Goal: Task Accomplishment & Management: Use online tool/utility

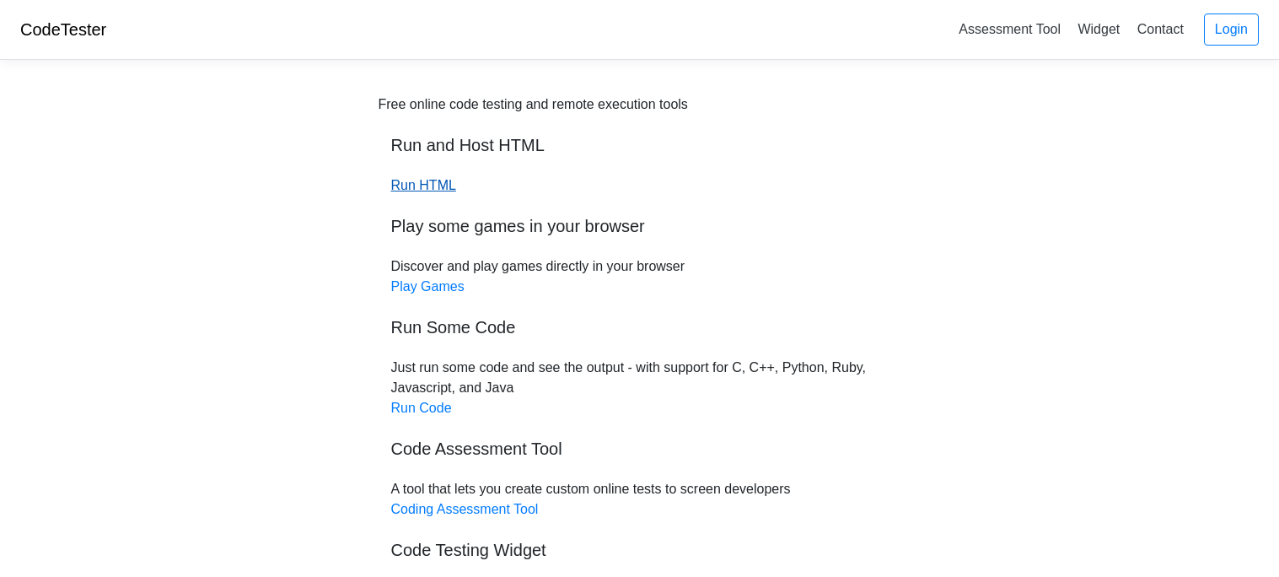
click at [427, 191] on link "Run HTML" at bounding box center [423, 185] width 65 height 14
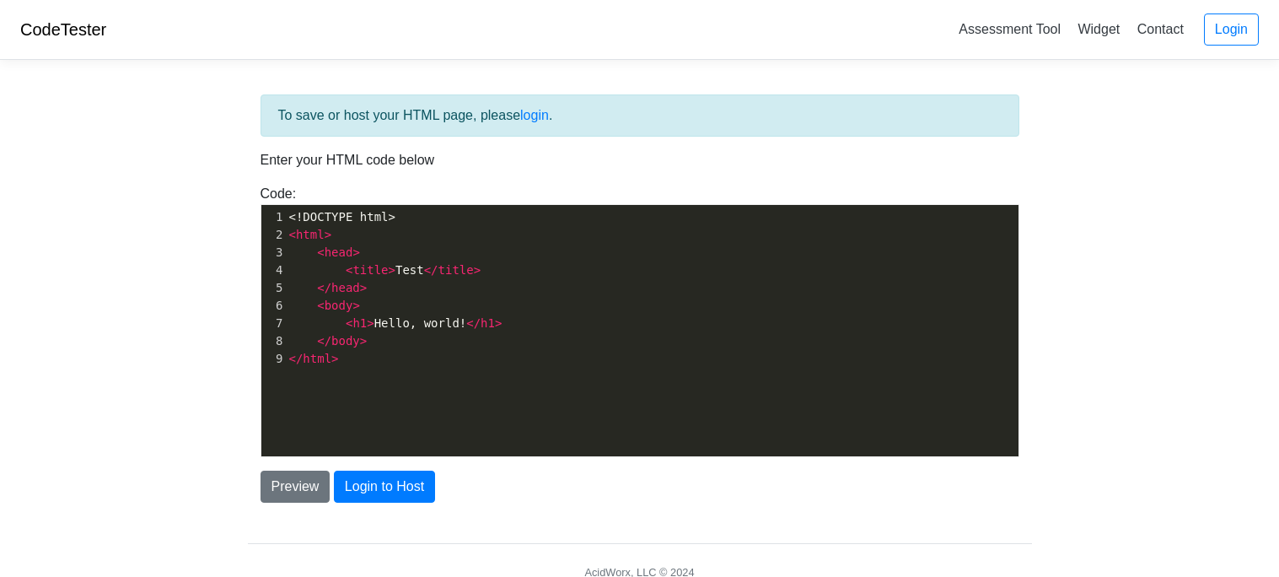
scroll to position [5, 0]
type textarea "<!DOCTYPE html> <html> <head> <title>Test</title> </head> <body> <h1>Hello, wor…"
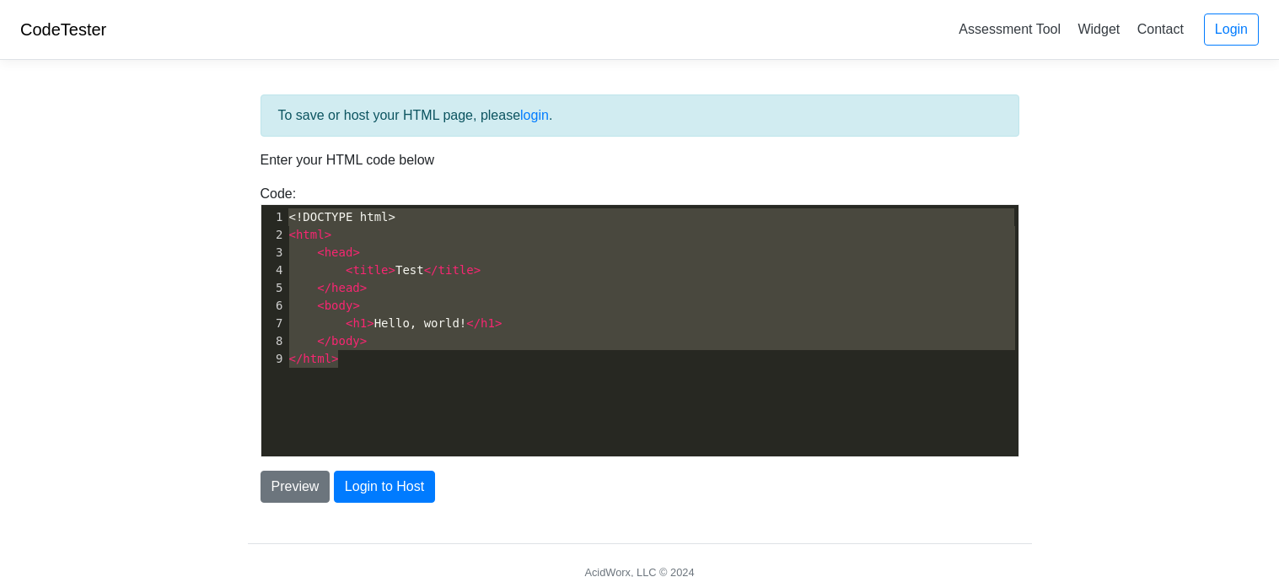
drag, startPoint x: 393, startPoint y: 386, endPoint x: 190, endPoint y: 67, distance: 378.0
click at [190, 67] on body "CodeTester Assessment Tool Widget Contact Login To save or host your HTML page,…" at bounding box center [639, 303] width 1279 height 607
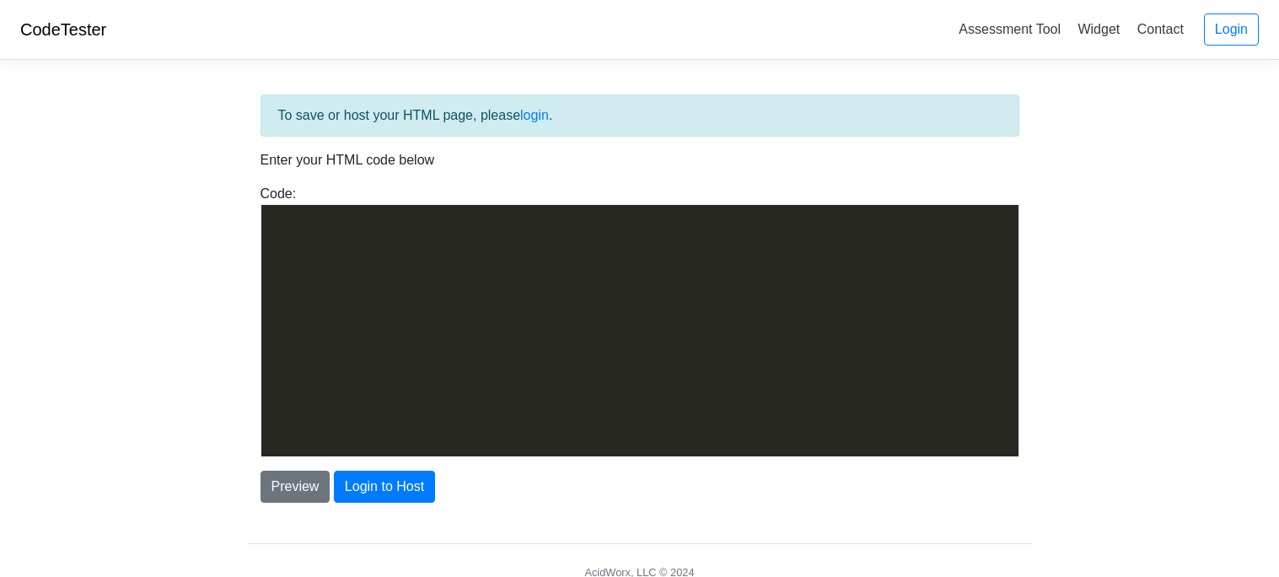
scroll to position [3315, 0]
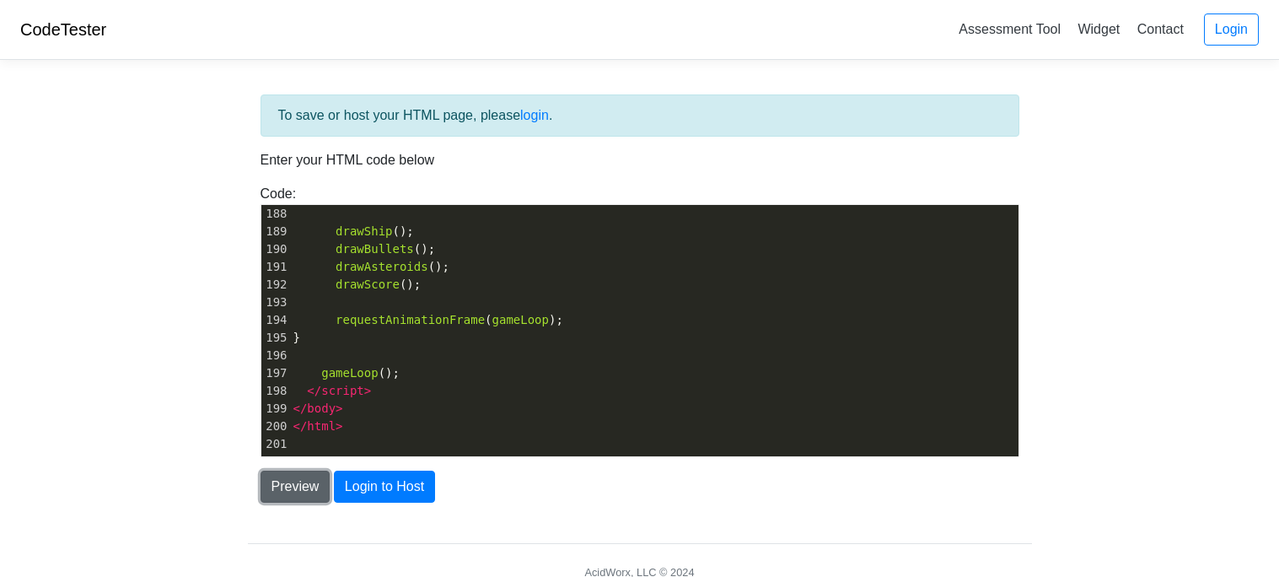
click at [314, 490] on button "Preview" at bounding box center [296, 487] width 70 height 32
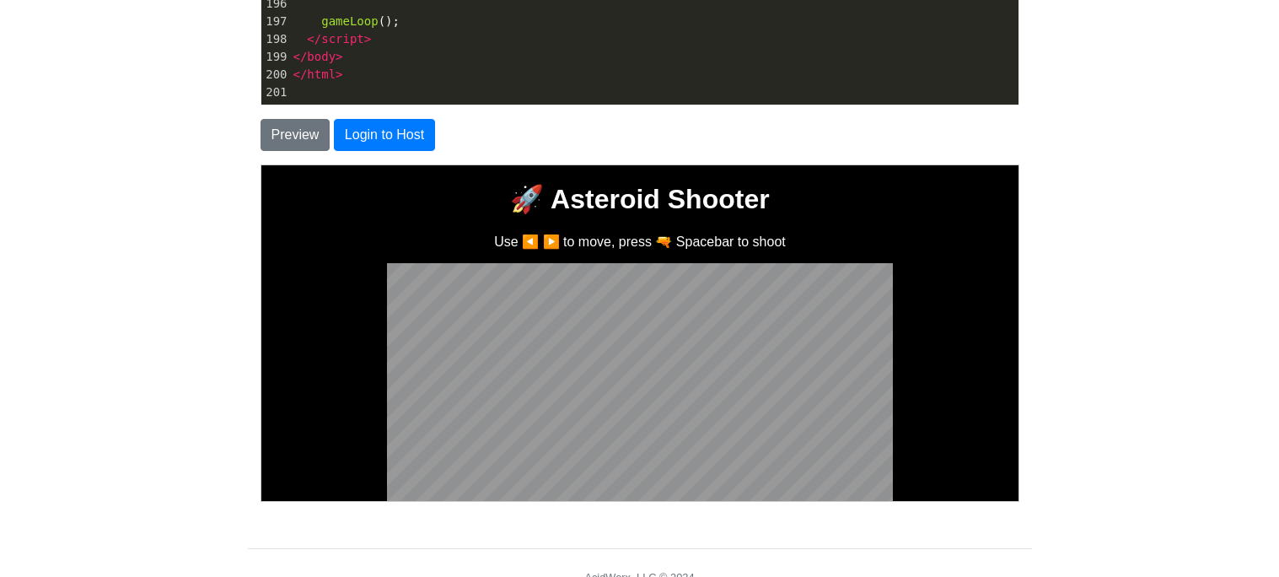
scroll to position [362, 0]
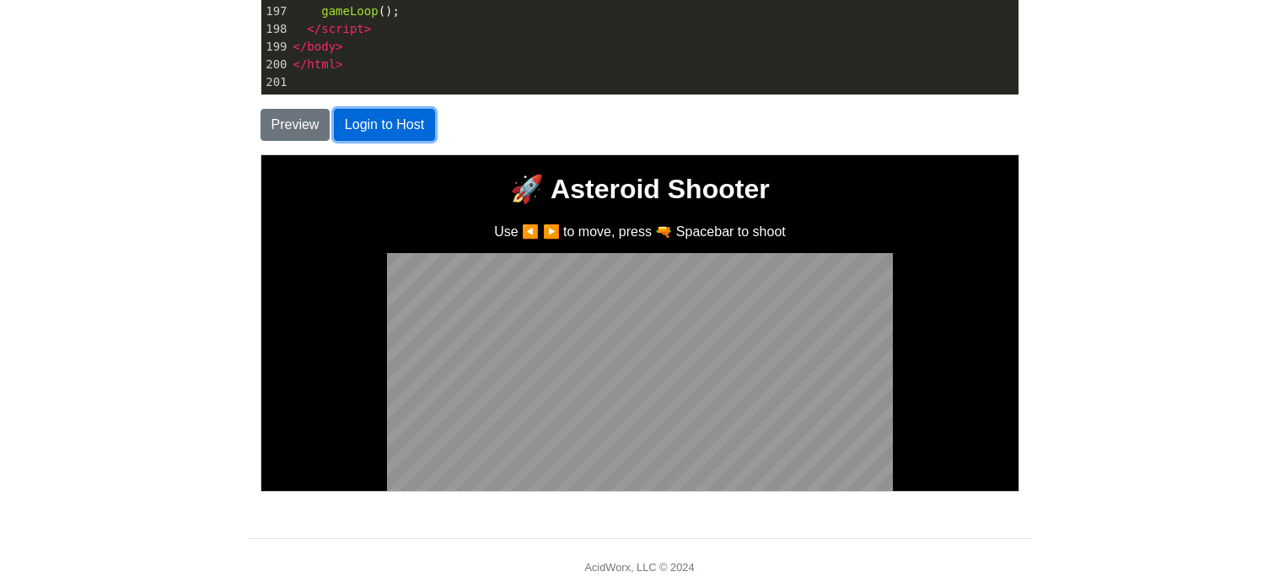
click at [378, 131] on button "Login to Host" at bounding box center [384, 125] width 101 height 32
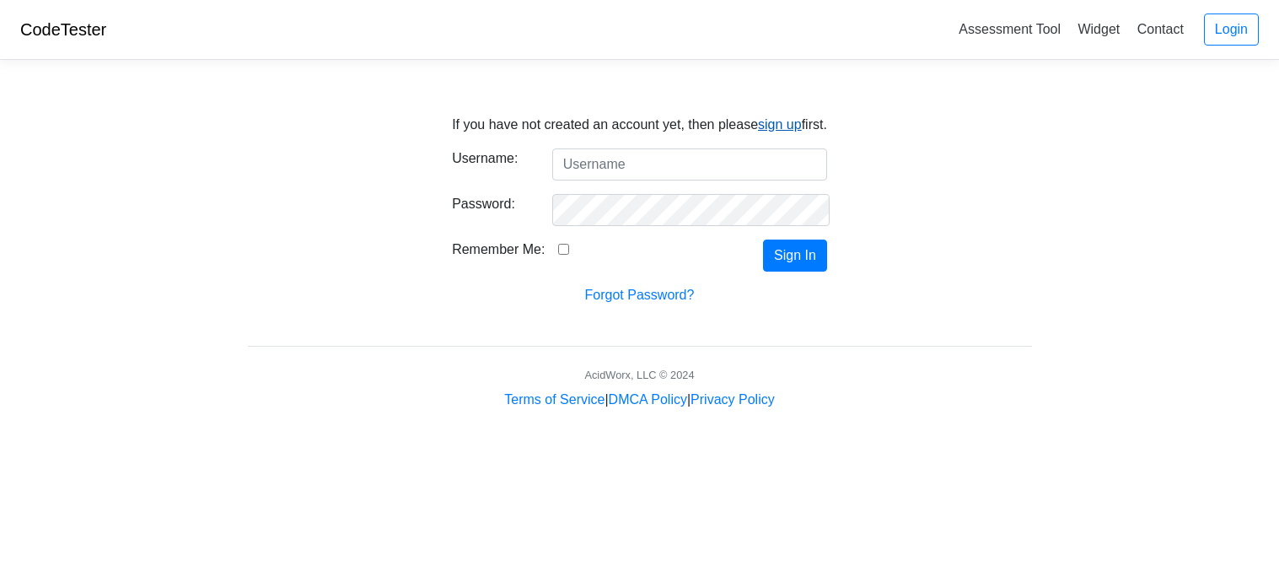
click at [766, 126] on link "sign up" at bounding box center [780, 124] width 44 height 14
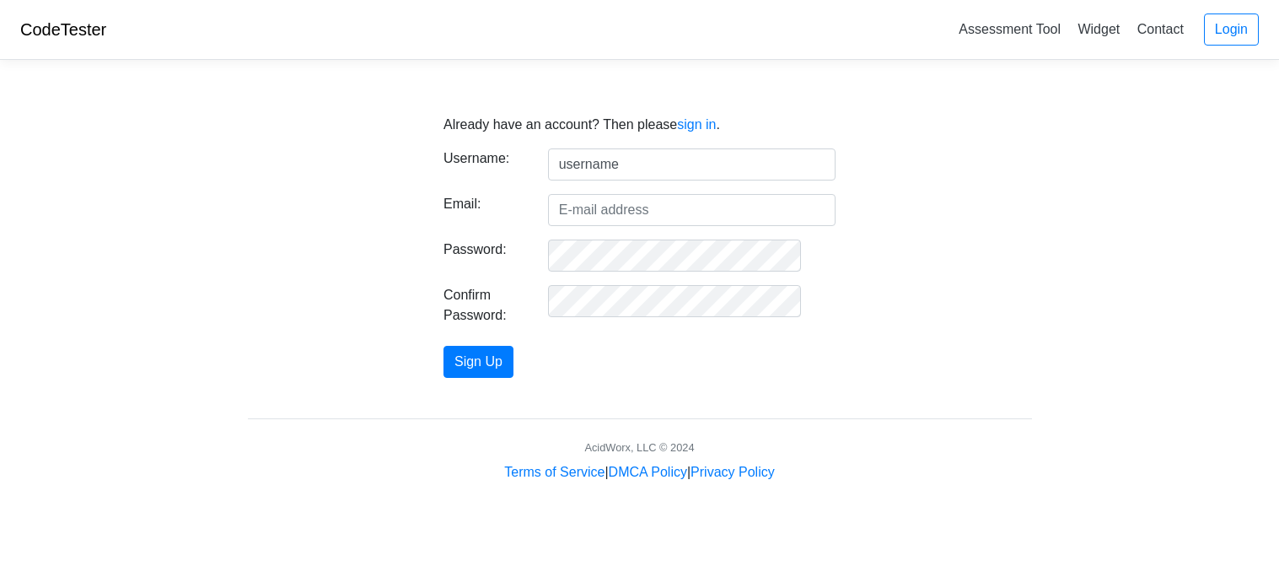
type input "username"
click at [644, 221] on input "Email:" at bounding box center [692, 210] width 288 height 32
type input "glicheduser0@gmail.com"
click at [514, 354] on button "Sign Up" at bounding box center [479, 362] width 70 height 32
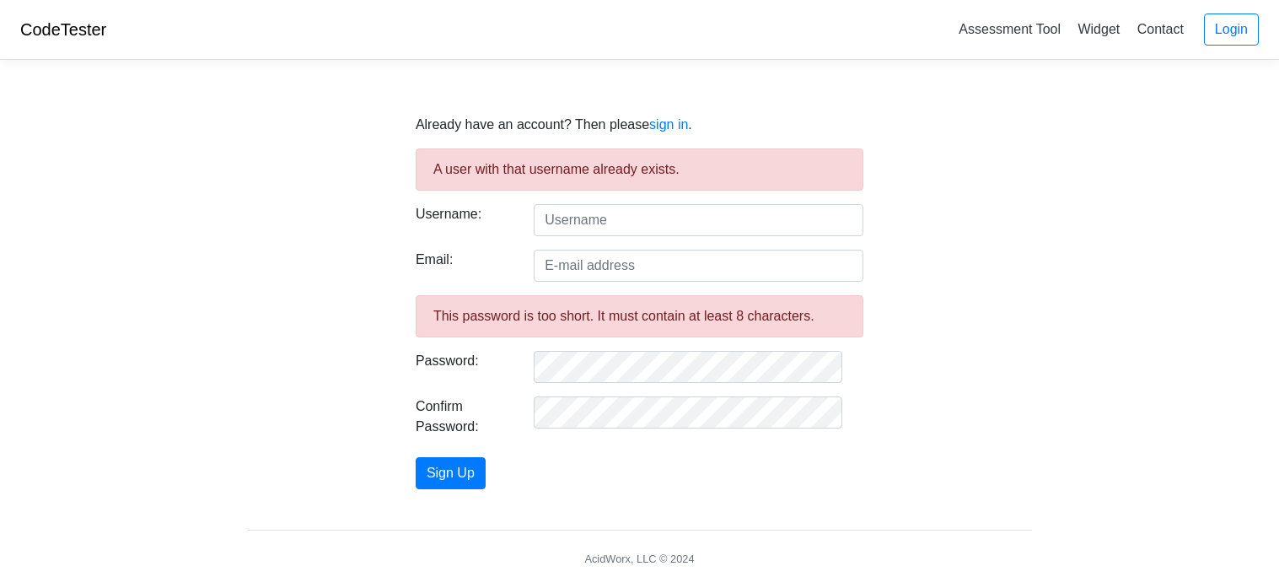
click at [650, 283] on form "A user with that username already exists. Username: Email: This password is too…" at bounding box center [640, 318] width 448 height 341
click at [650, 244] on form "A user with that username already exists. Username: Email: This password is too…" at bounding box center [640, 318] width 448 height 341
click at [637, 233] on input "text" at bounding box center [699, 220] width 330 height 32
type input "superduperultraman"
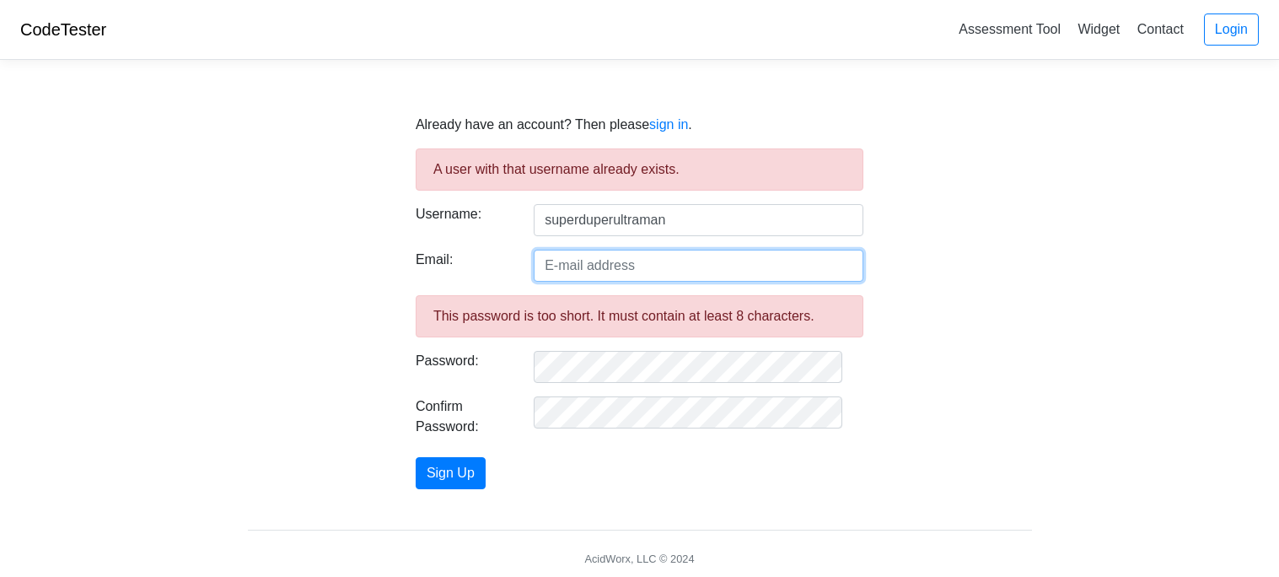
click at [660, 260] on input "Email:" at bounding box center [699, 266] width 330 height 32
type input "glicheduser0@gmail.com"
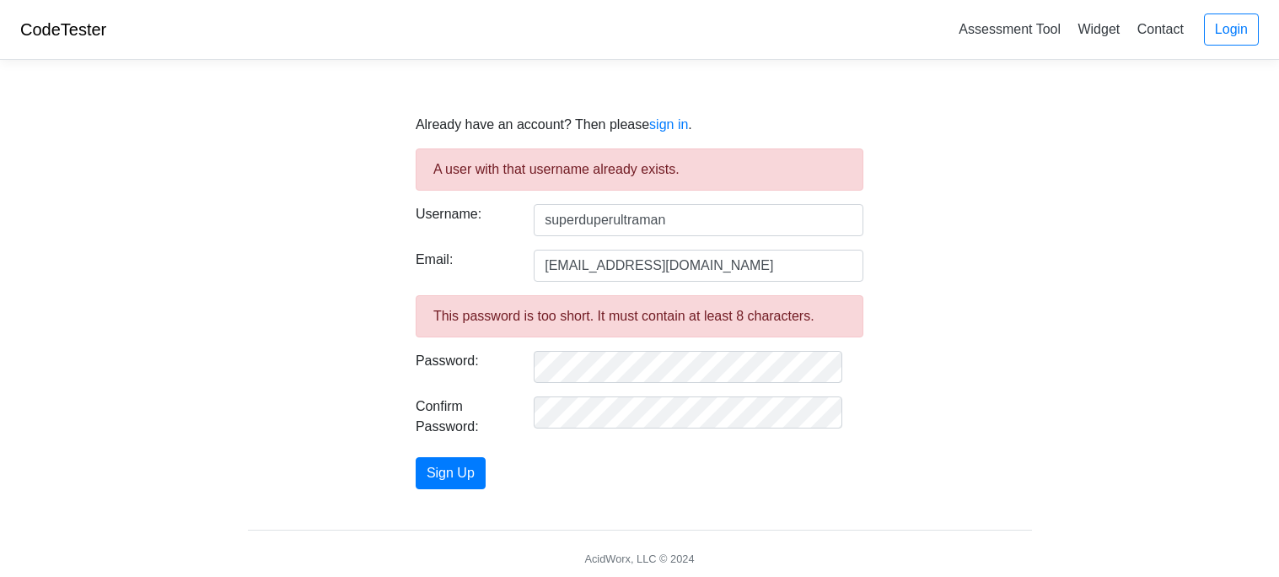
click at [639, 387] on form "A user with that username already exists. Username: superduperultraman Email: g…" at bounding box center [640, 318] width 448 height 341
click at [486, 480] on button "Sign Up" at bounding box center [451, 473] width 70 height 32
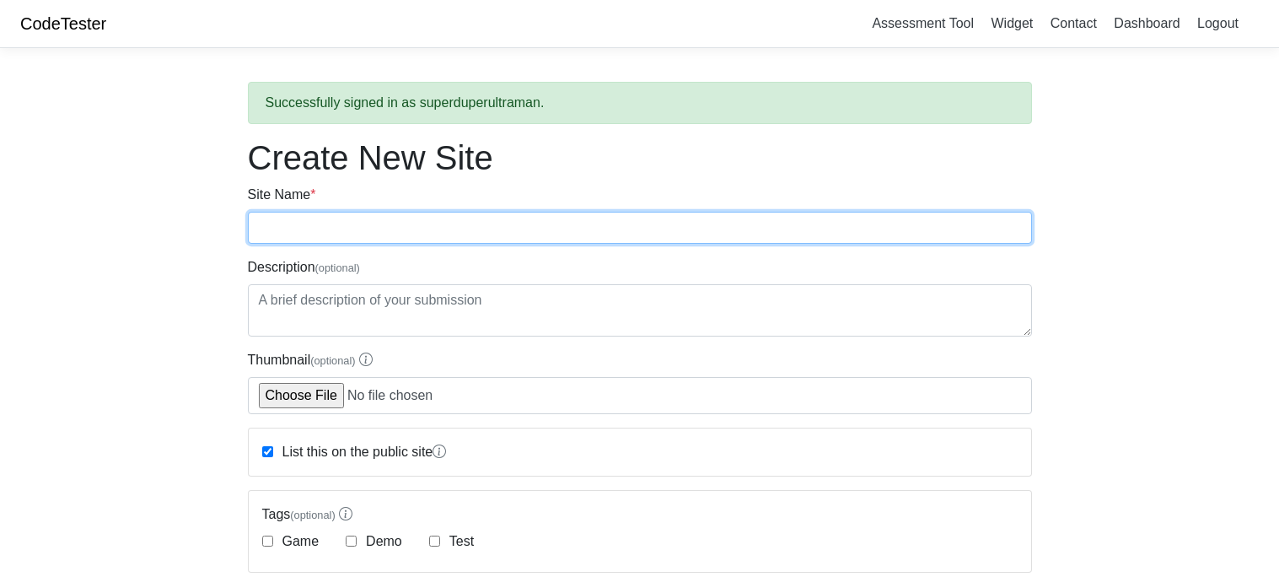
click at [375, 241] on input "Site Name *" at bounding box center [640, 228] width 784 height 32
click at [860, 214] on input "Site Name *" at bounding box center [640, 228] width 784 height 32
type input "hanon games"
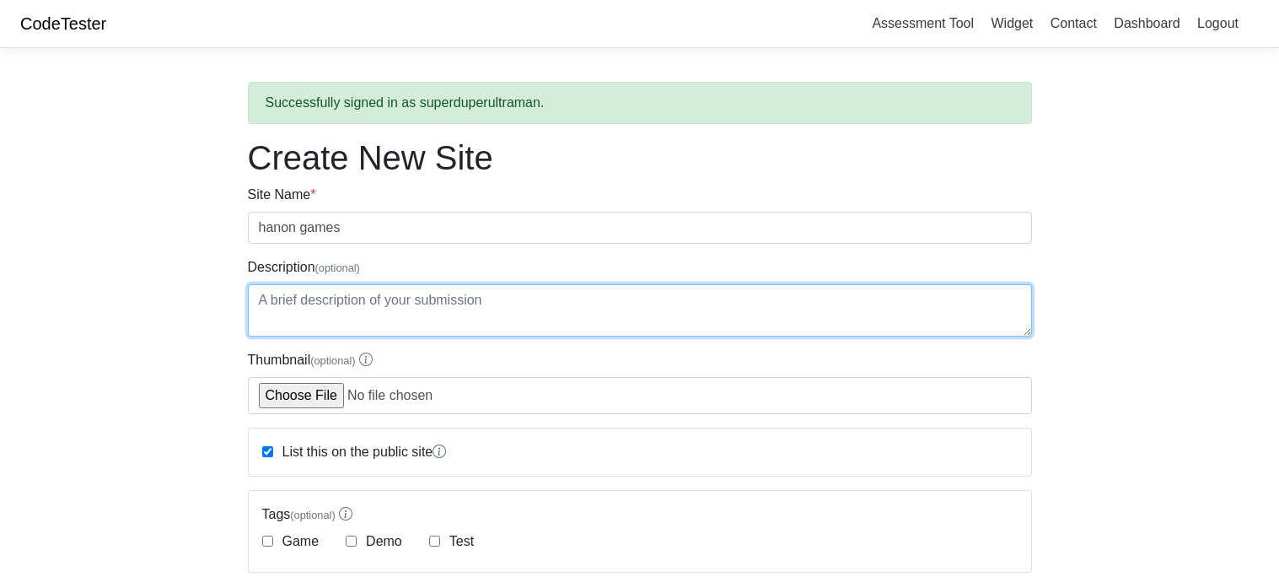
click at [550, 320] on textarea "Description (optional)" at bounding box center [640, 310] width 784 height 52
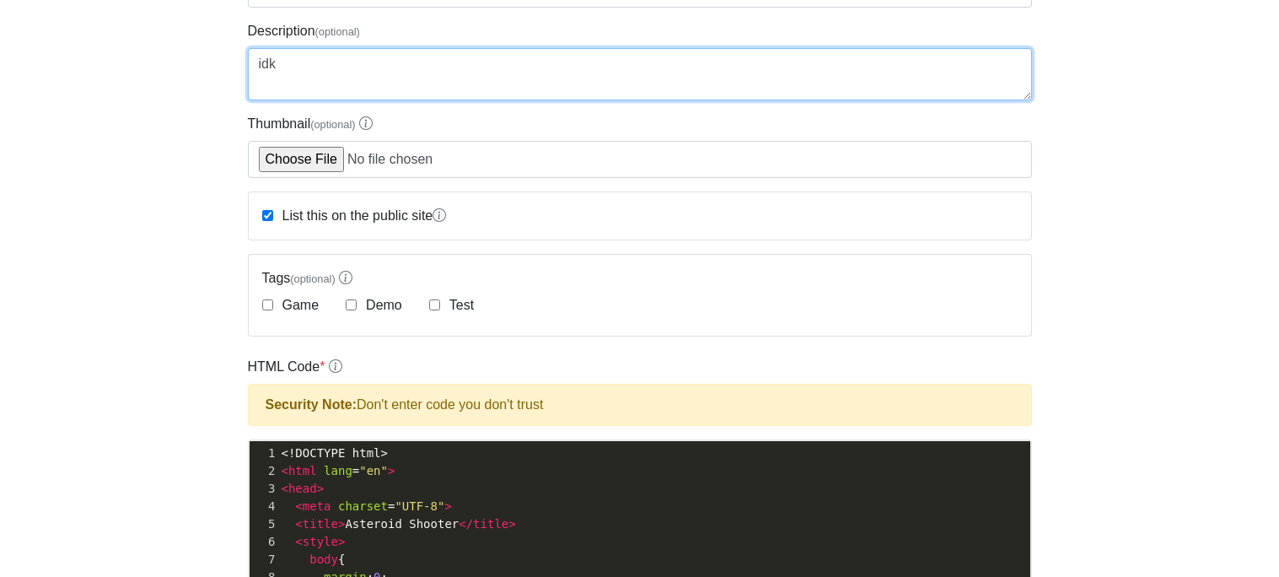
scroll to position [238, 0]
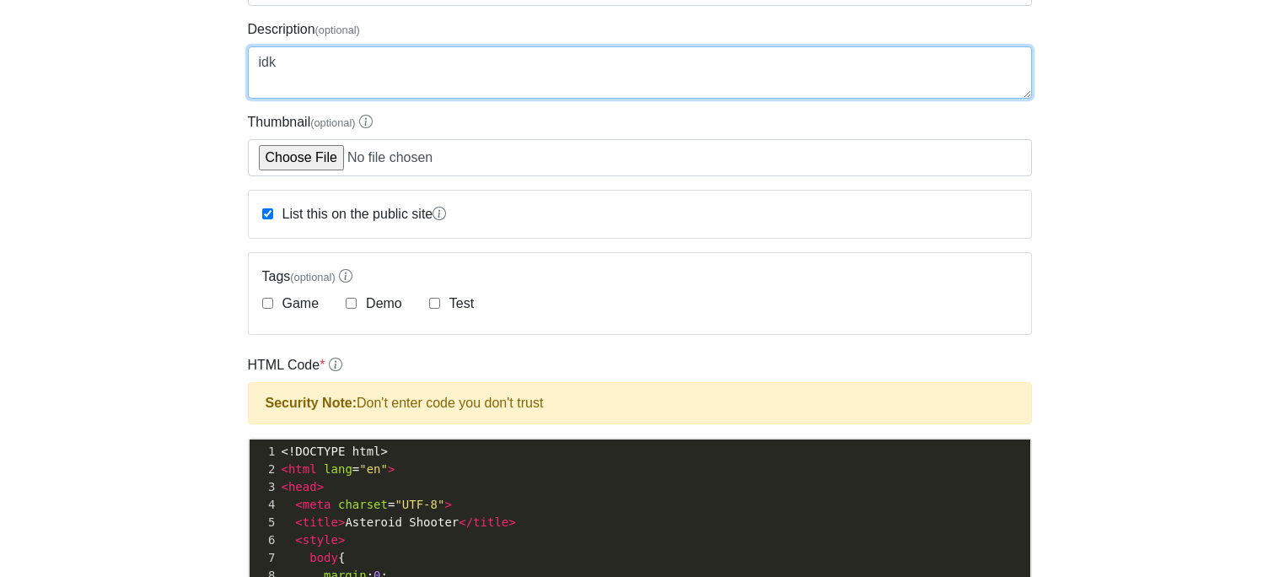
type textarea "idk"
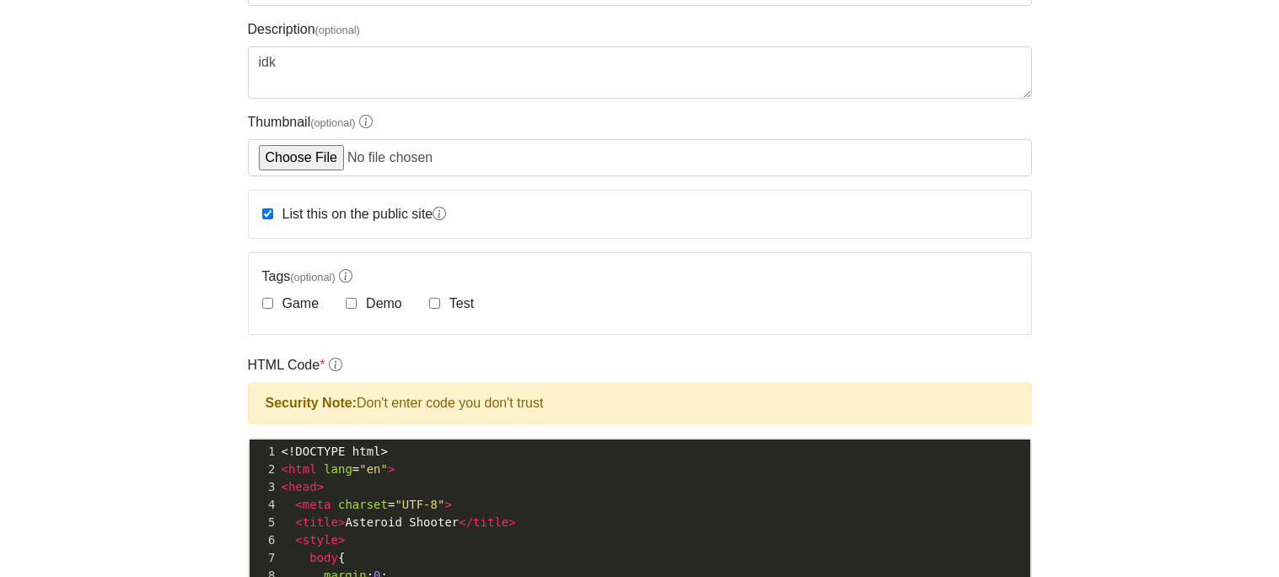
click at [304, 312] on label "Game" at bounding box center [299, 303] width 40 height 20
click at [273, 309] on input "Game" at bounding box center [267, 303] width 11 height 11
checkbox input "true"
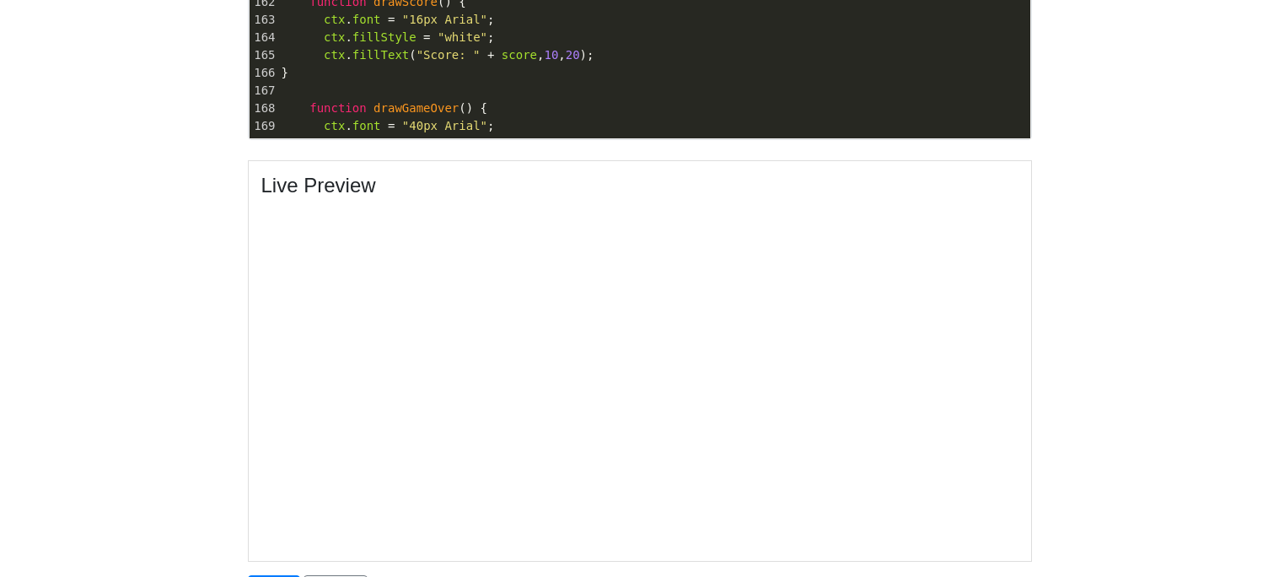
scroll to position [966, 0]
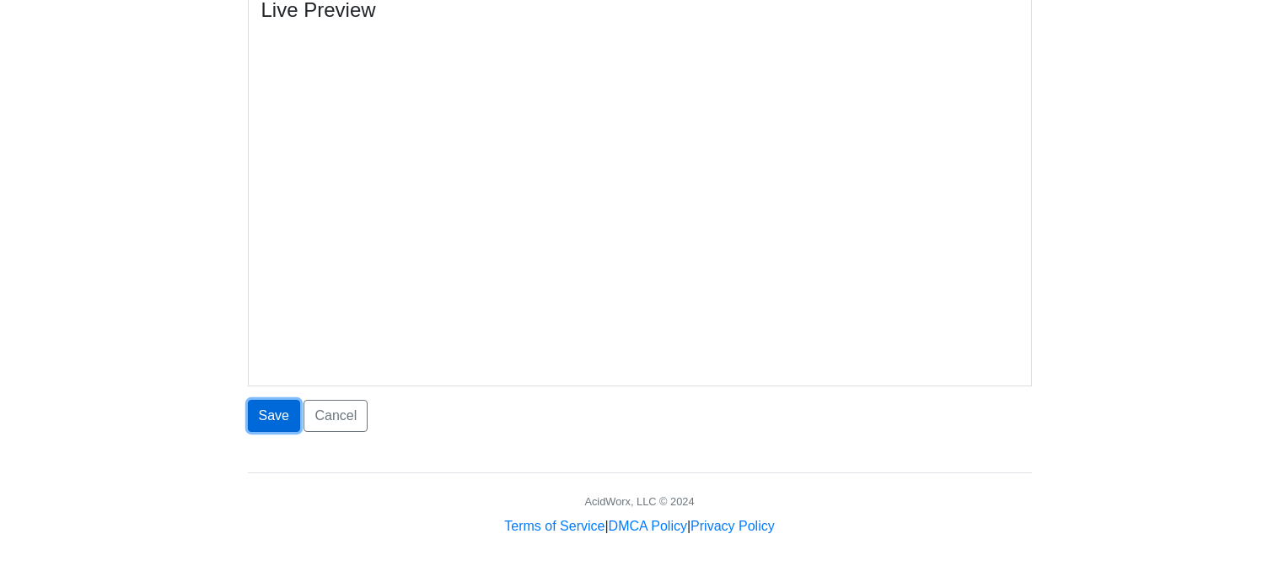
click at [269, 421] on button "Save" at bounding box center [274, 416] width 52 height 32
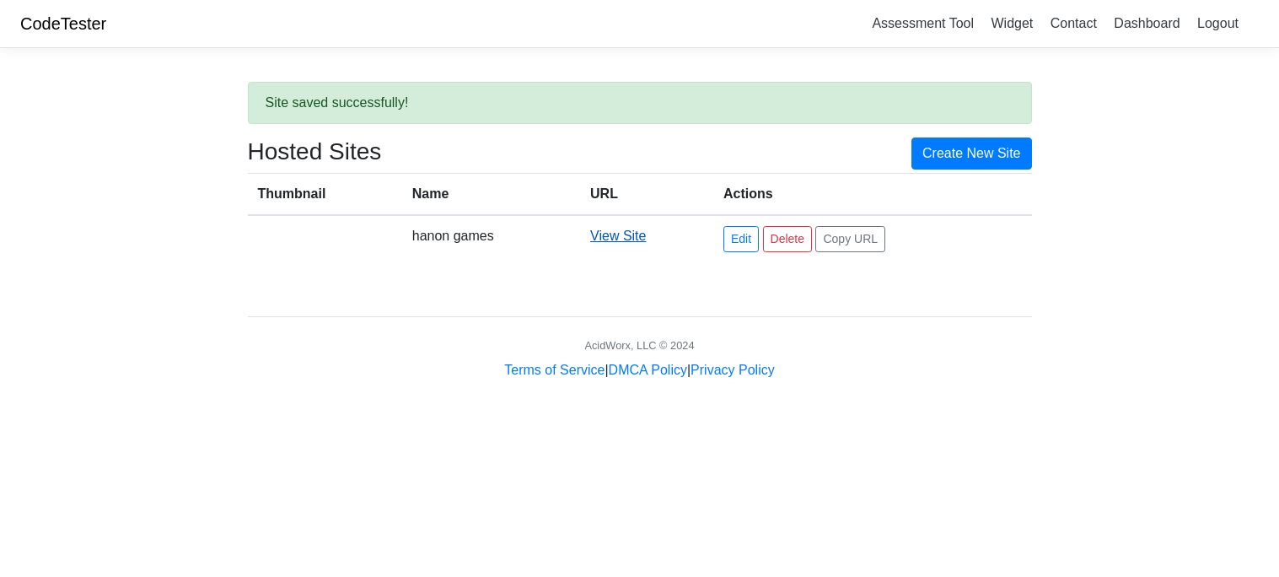
click at [606, 243] on link "View Site" at bounding box center [618, 236] width 56 height 14
